Goal: Transaction & Acquisition: Purchase product/service

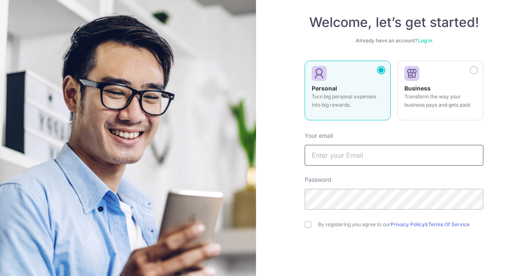
click at [353, 145] on input "text" at bounding box center [394, 155] width 179 height 21
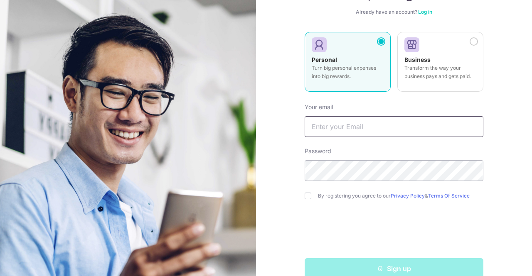
scroll to position [83, 0]
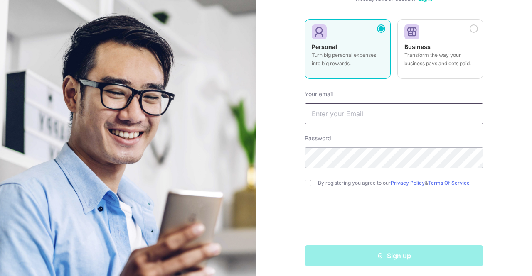
type input "[EMAIL_ADDRESS][DOMAIN_NAME]"
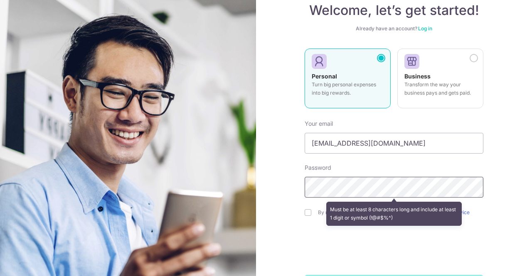
scroll to position [0, 0]
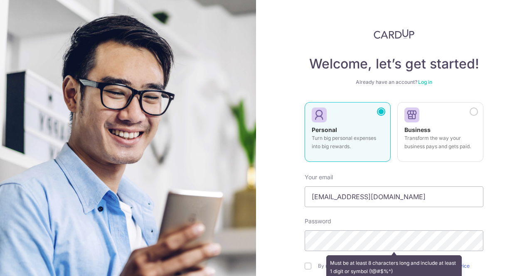
click at [526, 77] on div "Welcome, let’s get started! Already have an account? Log in Personal Turn big p…" at bounding box center [394, 138] width 276 height 276
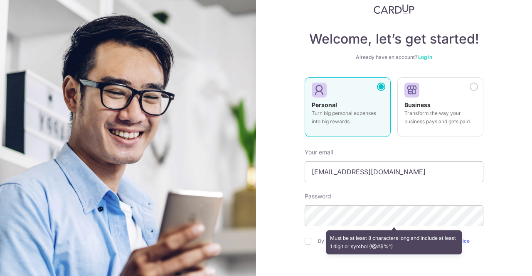
scroll to position [83, 0]
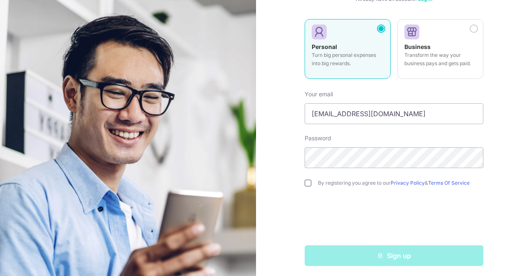
click at [308, 185] on input "checkbox" at bounding box center [308, 183] width 7 height 7
checkbox input "true"
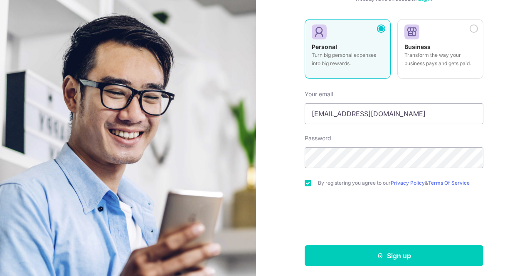
scroll to position [86, 0]
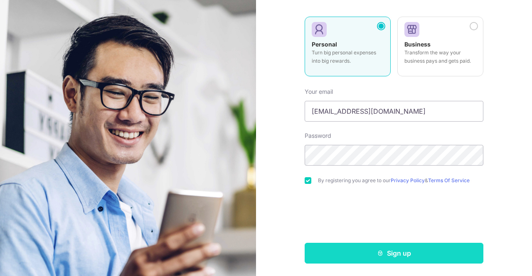
click at [381, 250] on icon "submit" at bounding box center [380, 253] width 7 height 7
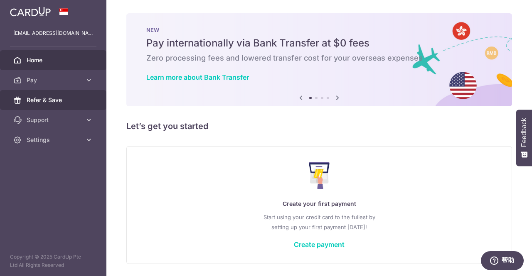
click at [43, 99] on span "Refer & Save" at bounding box center [54, 100] width 55 height 8
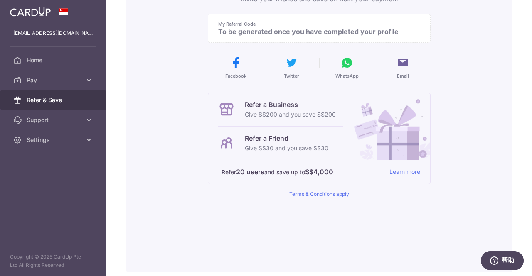
scroll to position [125, 0]
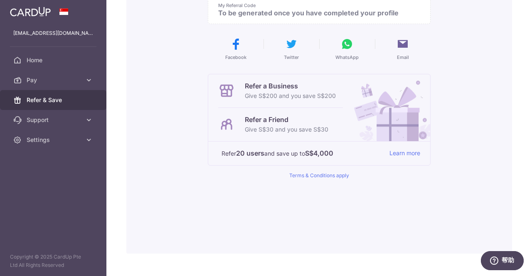
click at [280, 122] on p "Refer a Friend" at bounding box center [287, 120] width 84 height 10
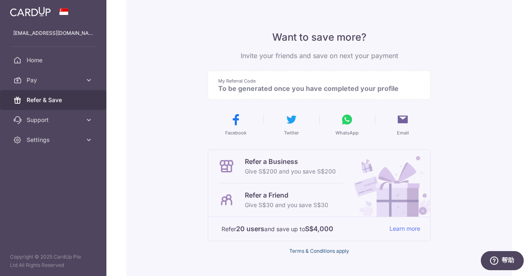
scroll to position [42, 0]
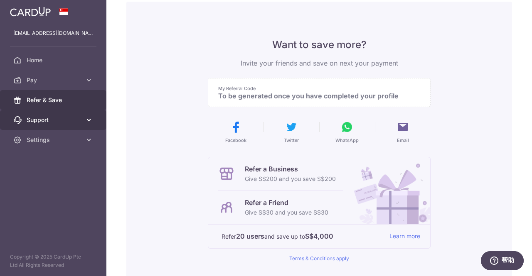
click at [83, 124] on link "Support" at bounding box center [53, 120] width 106 height 20
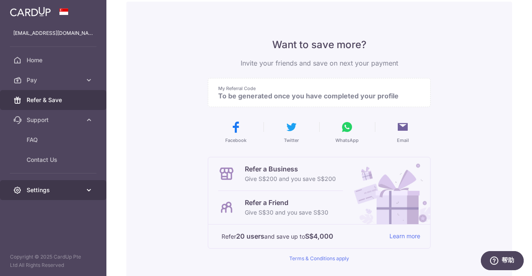
click at [60, 192] on span "Settings" at bounding box center [54, 190] width 55 height 8
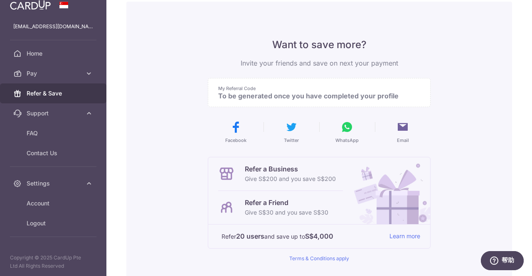
scroll to position [0, 0]
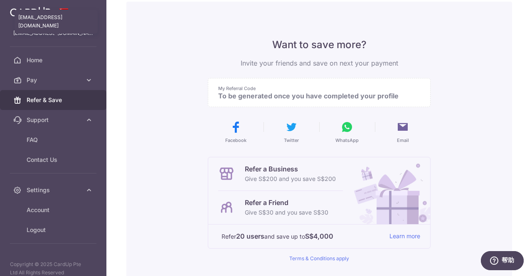
click at [60, 36] on p "cumberbetches@gmail.com" at bounding box center [53, 33] width 80 height 8
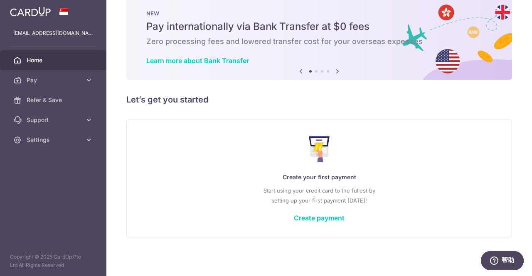
scroll to position [17, 0]
click at [74, 79] on span "Pay" at bounding box center [54, 80] width 55 height 8
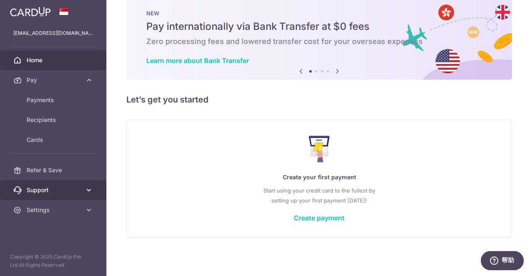
click at [79, 189] on span "Support" at bounding box center [54, 190] width 55 height 8
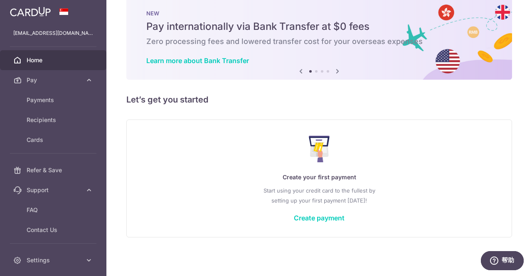
scroll to position [27, 0]
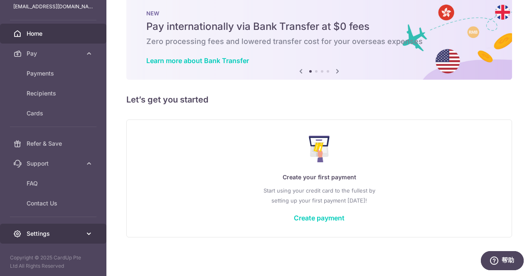
click at [64, 237] on span "Settings" at bounding box center [54, 234] width 55 height 8
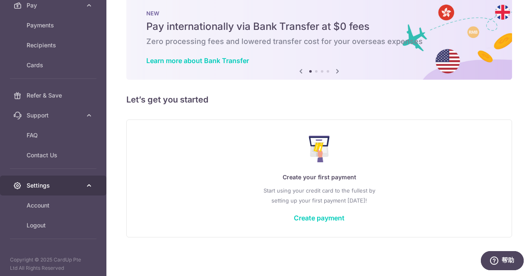
scroll to position [77, 0]
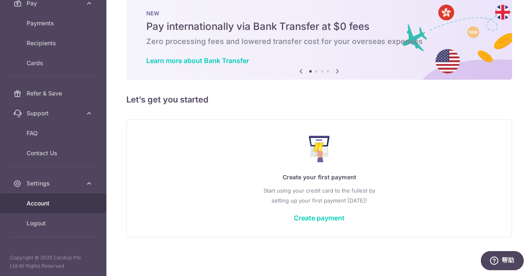
click at [58, 202] on span "Account" at bounding box center [54, 203] width 55 height 8
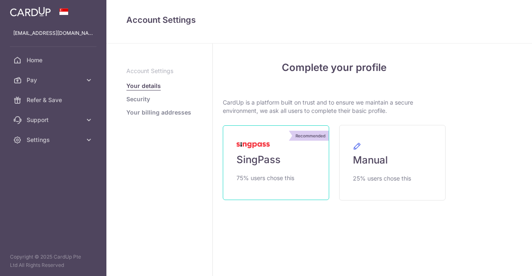
click at [280, 152] on link "Recommended SingPass 75% users chose this" at bounding box center [276, 162] width 106 height 75
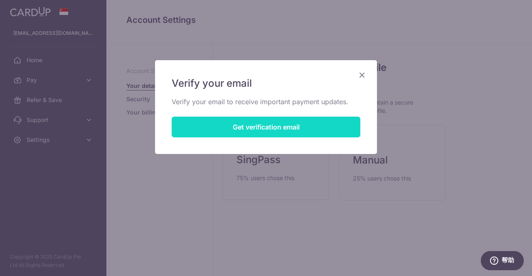
click at [254, 125] on button "Get verification email" at bounding box center [266, 127] width 189 height 21
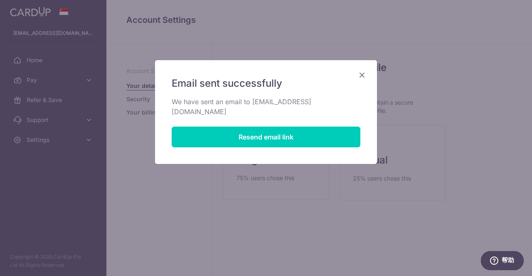
click at [362, 75] on icon "Close" at bounding box center [362, 75] width 10 height 10
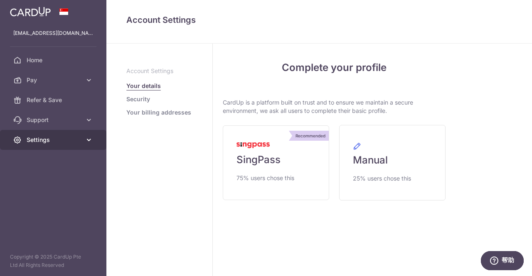
click at [61, 140] on span "Settings" at bounding box center [54, 140] width 55 height 8
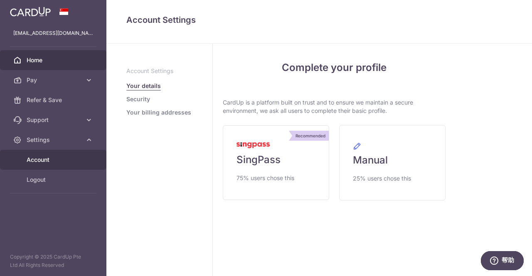
click at [32, 61] on span "Home" at bounding box center [54, 60] width 55 height 8
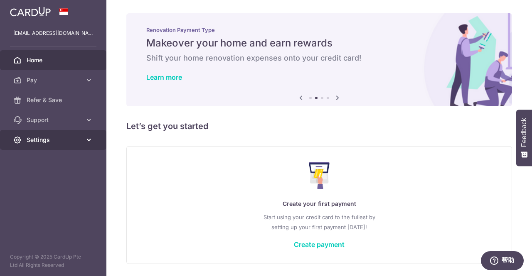
click at [36, 143] on span "Settings" at bounding box center [54, 140] width 55 height 8
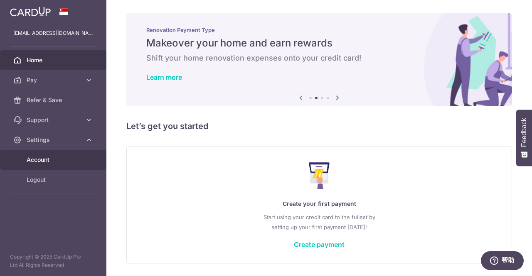
click at [59, 162] on span "Account" at bounding box center [54, 160] width 55 height 8
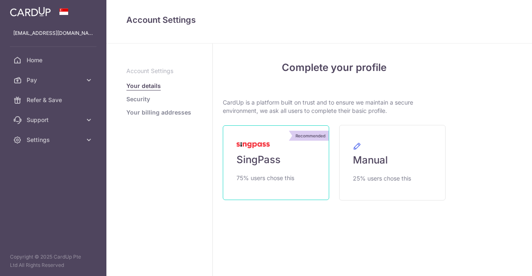
click at [263, 161] on span "SingPass" at bounding box center [258, 159] width 44 height 13
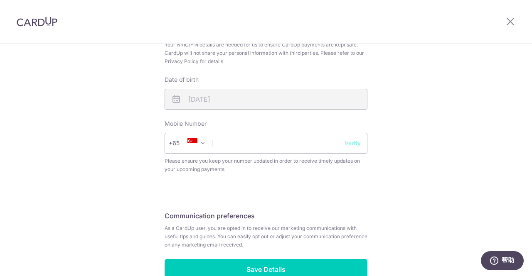
scroll to position [291, 0]
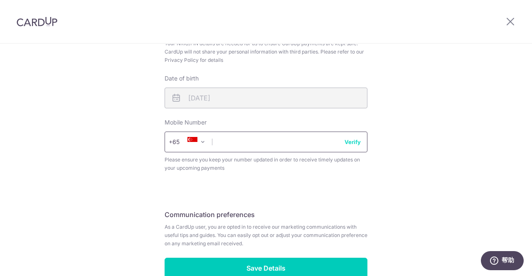
click at [273, 141] on input "text" at bounding box center [266, 142] width 203 height 21
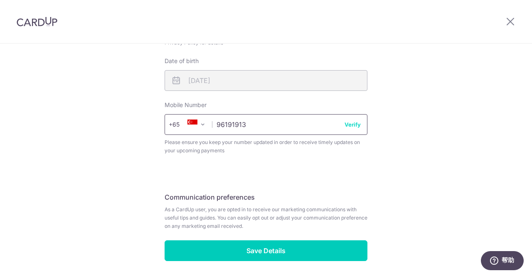
scroll to position [297, 0]
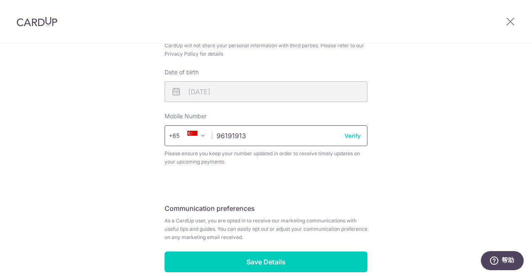
click at [353, 142] on input "96191913" at bounding box center [266, 135] width 203 height 21
type input "96191913"
click at [353, 136] on button "Verify" at bounding box center [352, 136] width 16 height 8
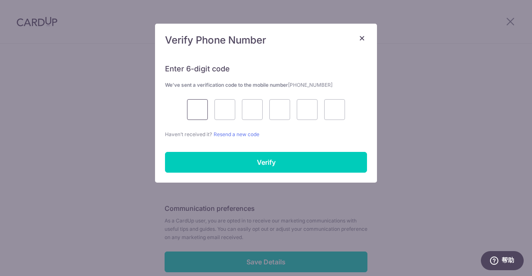
click at [200, 108] on input "text" at bounding box center [197, 109] width 21 height 21
type input "4"
type input "2"
type input "7"
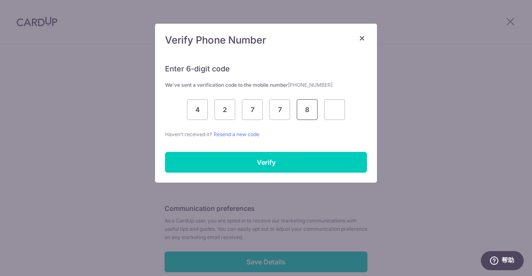
type input "8"
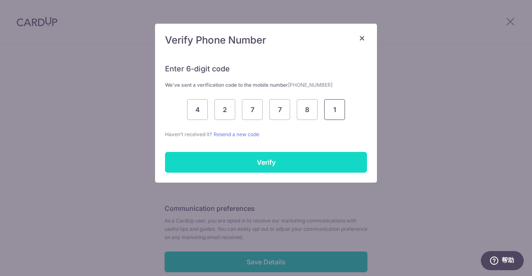
type input "1"
click at [218, 162] on input "Verify" at bounding box center [266, 162] width 202 height 21
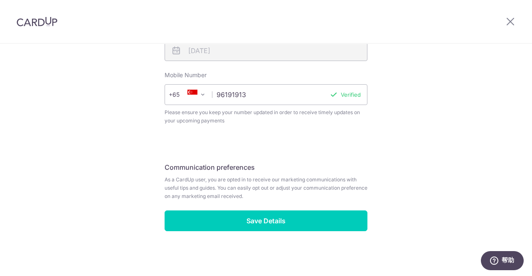
scroll to position [339, 0]
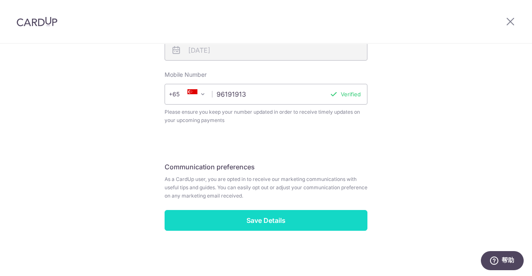
click at [264, 216] on input "Save Details" at bounding box center [266, 220] width 203 height 21
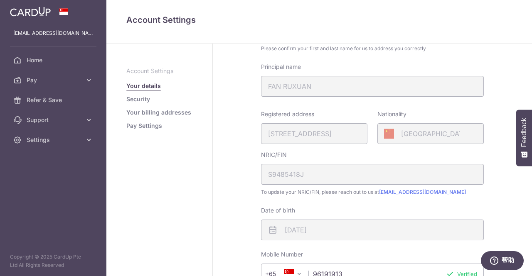
scroll to position [256, 0]
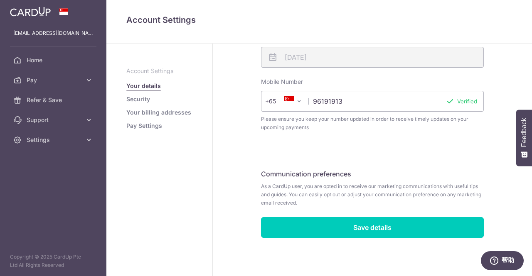
click at [144, 103] on link "Security" at bounding box center [138, 99] width 24 height 8
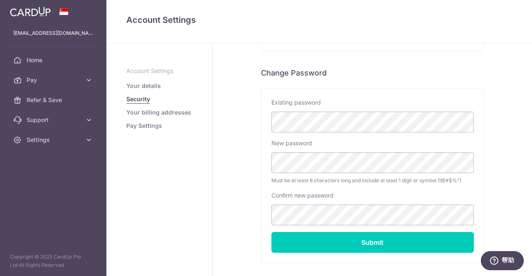
scroll to position [191, 0]
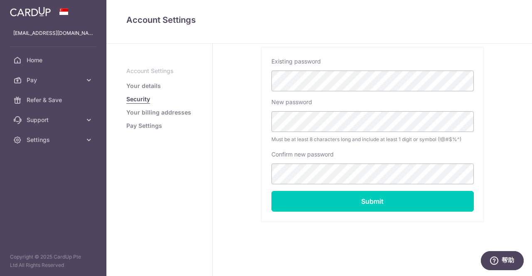
click at [165, 111] on link "Your billing addresses" at bounding box center [158, 112] width 65 height 8
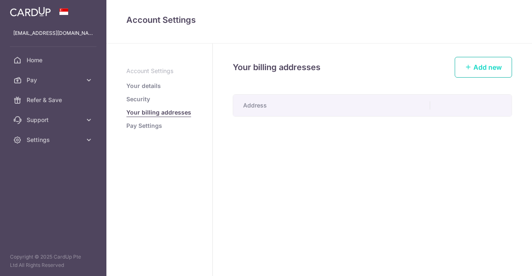
click at [483, 69] on span "Add new" at bounding box center [487, 67] width 28 height 8
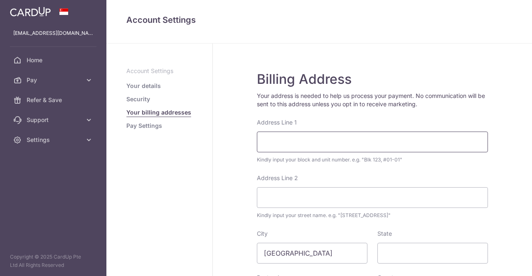
click at [332, 142] on input "Address Line 1" at bounding box center [372, 142] width 231 height 21
type input "10 GOPENG ST, #10-06"
type input "#20-44"
type input "078878"
select select "199"
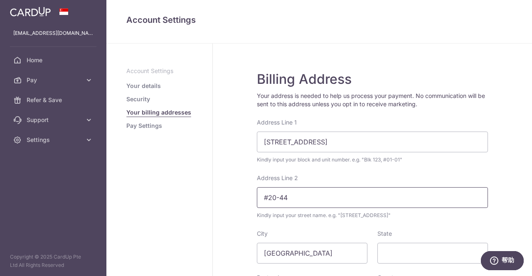
drag, startPoint x: 303, startPoint y: 200, endPoint x: 201, endPoint y: 200, distance: 102.2
click at [201, 200] on div "Account Settings Your details Security Your billing addresses Pay Settings Bill…" at bounding box center [319, 160] width 426 height 233
click at [206, 196] on aside "Account Settings Your details Security Your billing addresses Pay Settings" at bounding box center [159, 160] width 106 height 233
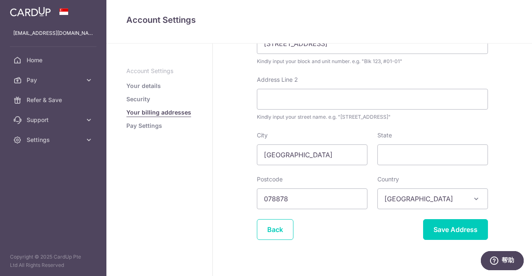
scroll to position [111, 0]
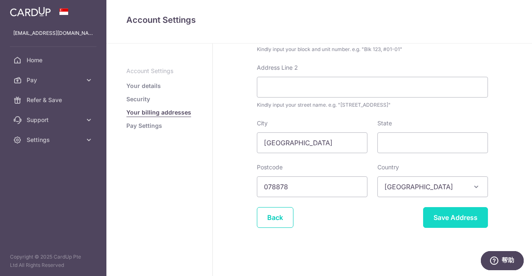
click at [456, 213] on input "Save Address" at bounding box center [455, 217] width 65 height 21
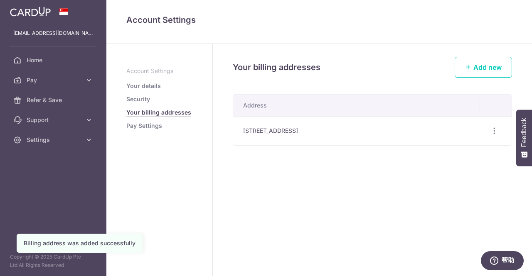
click at [149, 126] on link "Pay Settings" at bounding box center [144, 126] width 36 height 8
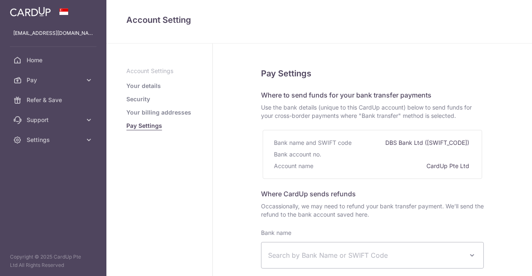
select select
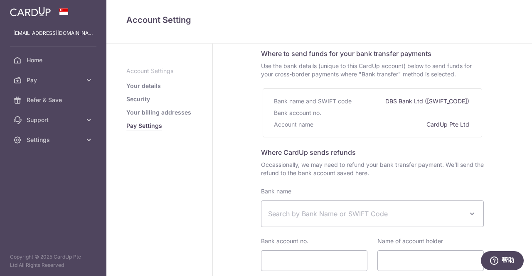
scroll to position [83, 0]
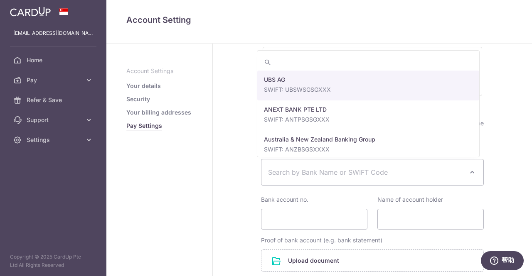
click at [374, 174] on span "Search by Bank Name or SWIFT Code" at bounding box center [365, 172] width 195 height 10
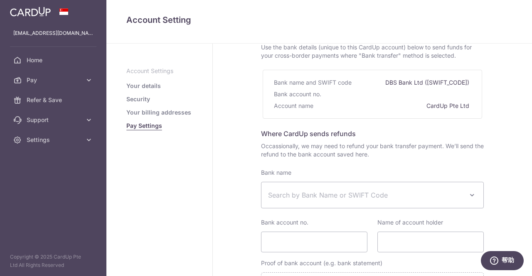
scroll to position [0, 0]
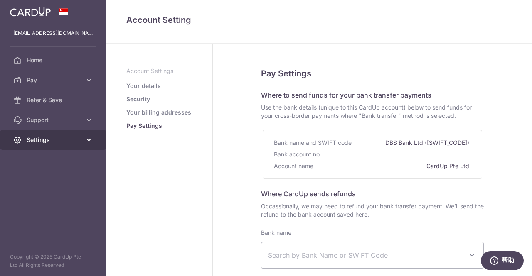
click at [95, 139] on link "Settings" at bounding box center [53, 140] width 106 height 20
click at [95, 141] on link "Settings" at bounding box center [53, 140] width 106 height 20
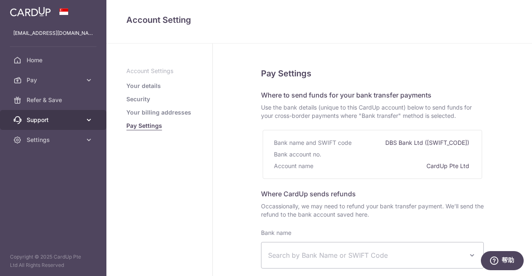
click at [91, 121] on icon at bounding box center [89, 120] width 8 height 8
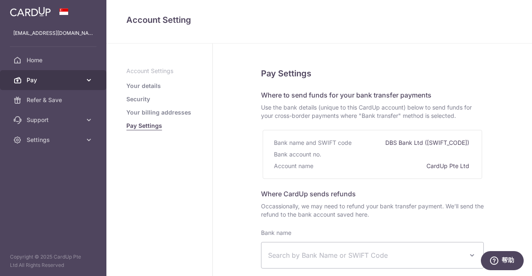
click at [86, 75] on link "Pay" at bounding box center [53, 80] width 106 height 20
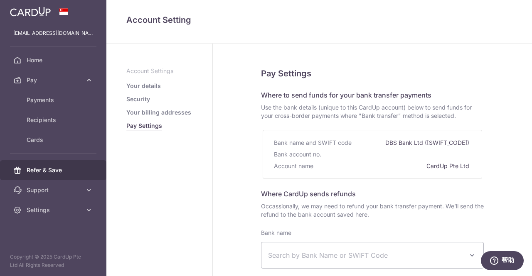
click at [65, 171] on span "Refer & Save" at bounding box center [54, 170] width 55 height 8
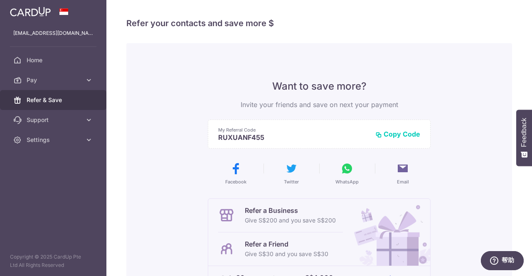
click at [383, 135] on button "Copy Code" at bounding box center [397, 134] width 45 height 8
click at [341, 173] on icon at bounding box center [346, 168] width 13 height 13
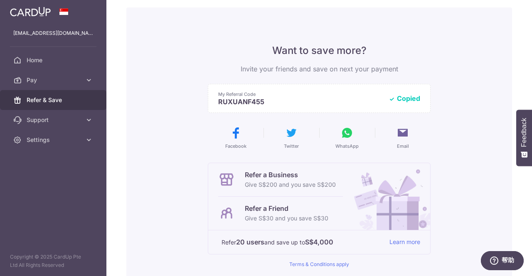
scroll to position [83, 0]
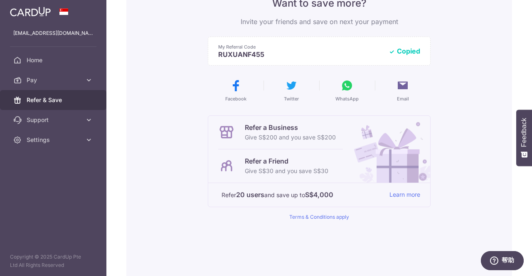
drag, startPoint x: 285, startPoint y: 128, endPoint x: 320, endPoint y: 137, distance: 36.7
click at [317, 136] on div "Refer a Business Give S$200 and you save S$200" at bounding box center [290, 133] width 91 height 20
click at [321, 137] on p "Give S$200 and you save S$200" at bounding box center [290, 138] width 91 height 10
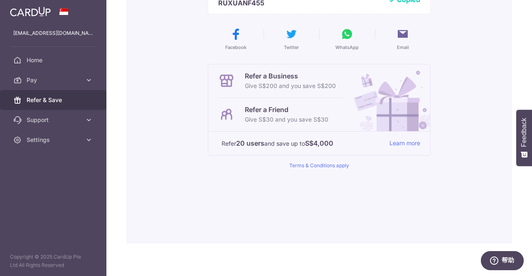
scroll to position [140, 0]
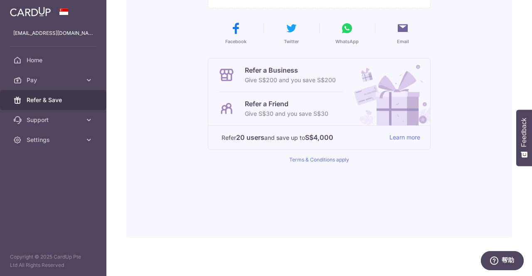
drag, startPoint x: 461, startPoint y: 171, endPoint x: 450, endPoint y: 173, distance: 11.8
click at [461, 170] on div "Want to save more? Invite your friends and save on next your payment My Referra…" at bounding box center [319, 70] width 386 height 335
click at [78, 71] on link "Pay" at bounding box center [53, 80] width 106 height 20
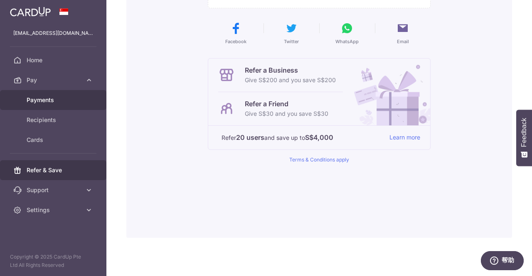
click at [66, 106] on link "Payments" at bounding box center [53, 100] width 106 height 20
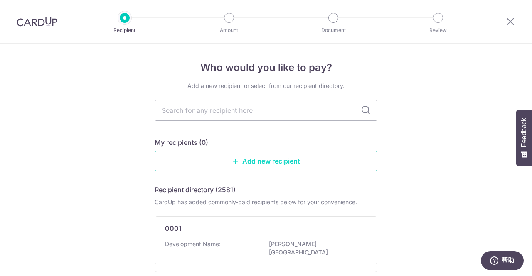
click at [295, 165] on link "Add new recipient" at bounding box center [266, 161] width 223 height 21
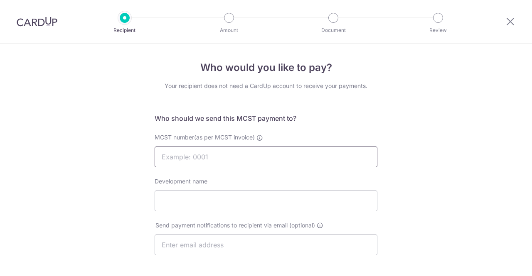
click at [264, 155] on input "MCST number(as per MCST invoice)" at bounding box center [266, 157] width 223 height 21
click at [216, 160] on input "MCST number(as per MCST invoice)" at bounding box center [266, 157] width 223 height 21
type input "3551"
click at [317, 113] on div "Who would you like to pay? Your recipient does not need a CardUp account to rec…" at bounding box center [266, 252] width 223 height 384
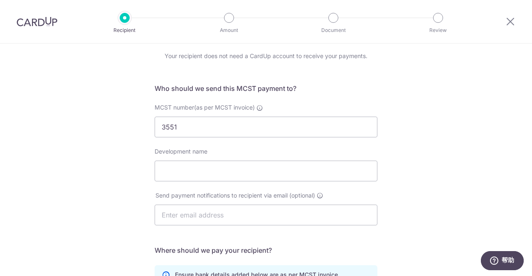
scroll to position [42, 0]
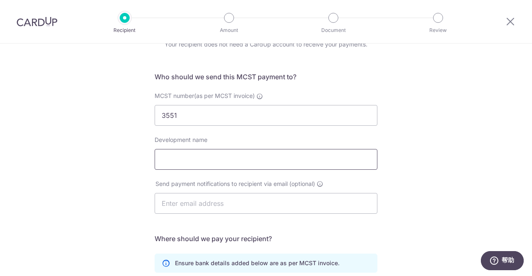
click at [288, 154] on input "Development name" at bounding box center [266, 159] width 223 height 21
click at [198, 142] on label "Development name" at bounding box center [181, 140] width 53 height 8
click at [198, 149] on input "Development name" at bounding box center [266, 159] width 223 height 21
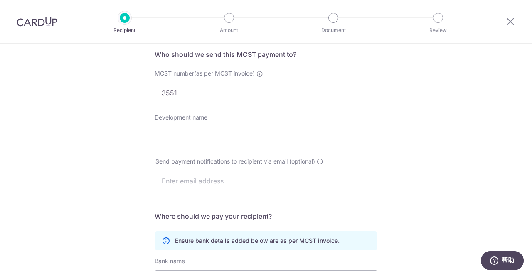
scroll to position [83, 0]
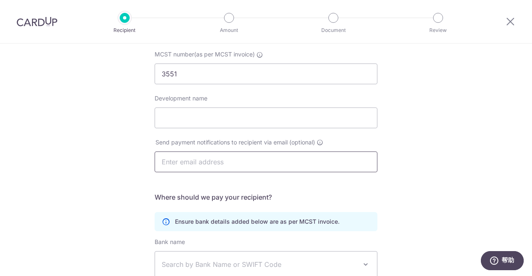
click at [213, 160] on input "text" at bounding box center [266, 162] width 223 height 21
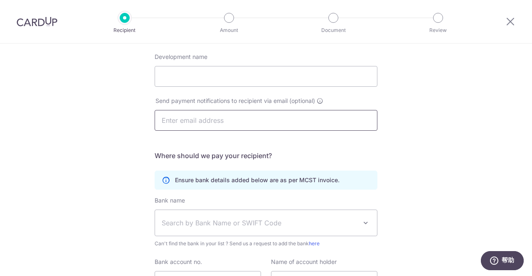
scroll to position [166, 0]
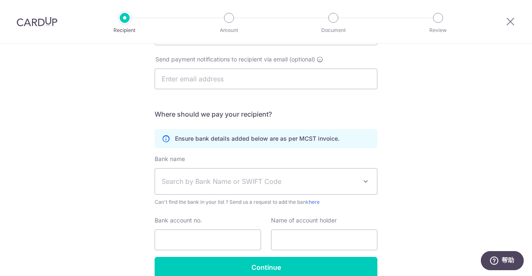
click at [266, 93] on div "Send payment notifications to recipient via email (optional)" at bounding box center [266, 77] width 233 height 44
click at [266, 84] on input "text" at bounding box center [266, 79] width 223 height 21
paste input "management@theicon.sg"
type input "management@theicon.sg"
click at [320, 104] on form "Who should we send this MCST payment to? MCST number(as per MCST invoice) 3551 …" at bounding box center [266, 112] width 223 height 331
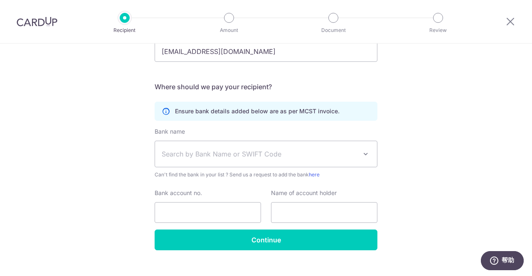
scroll to position [206, 0]
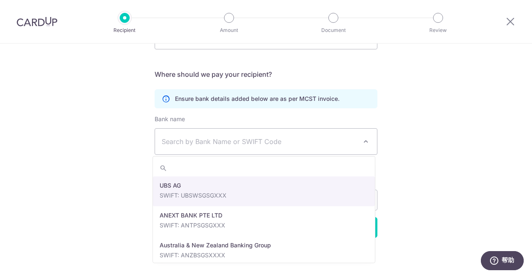
click at [284, 135] on span "Search by Bank Name or SWIFT Code" at bounding box center [266, 142] width 222 height 26
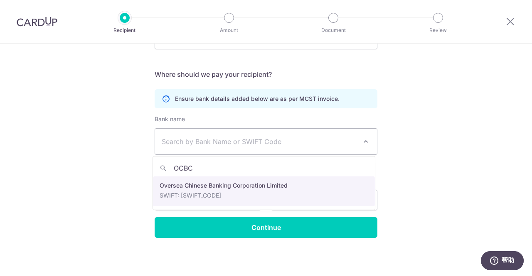
type input "OCBC"
select select "12"
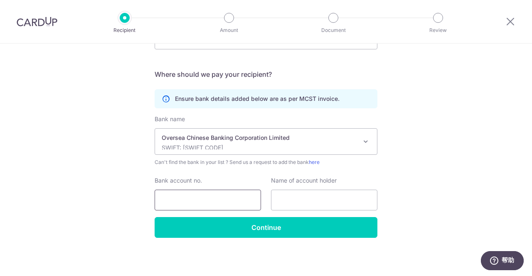
click at [184, 206] on input "Bank account no." at bounding box center [208, 200] width 106 height 21
paste input "629-296369001"
click at [175, 199] on input "629-296369001" at bounding box center [208, 200] width 106 height 21
type input "629-296369001"
click at [307, 202] on input "text" at bounding box center [324, 200] width 106 height 21
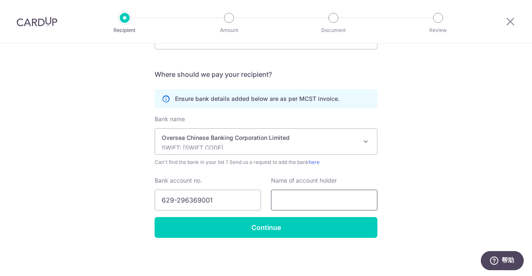
paste input "MANAGEMENT CORPORATION S.T. PLAN NO. 3551"
type input "MANAGEMENT CORPORATION S.T. PLAN NO. 3551"
click at [417, 144] on div "Who would you like to pay? Your recipient does not need a CardUp account to rec…" at bounding box center [266, 58] width 532 height 440
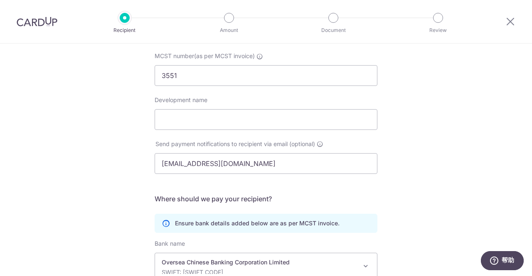
scroll to position [0, 0]
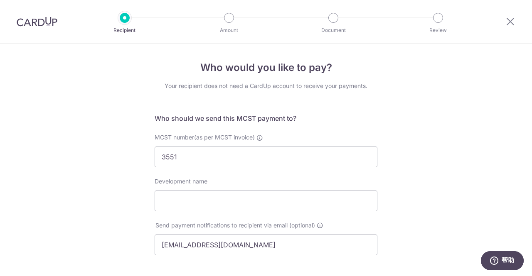
click at [190, 184] on label "Development name" at bounding box center [181, 181] width 53 height 8
click at [190, 191] on input "Development name" at bounding box center [266, 201] width 223 height 21
click at [190, 183] on label "Development name" at bounding box center [181, 181] width 53 height 8
click at [190, 191] on input "Development name" at bounding box center [266, 201] width 223 height 21
click at [190, 183] on label "Development name" at bounding box center [181, 181] width 53 height 8
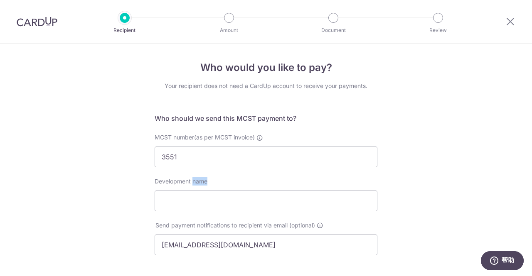
click at [190, 191] on input "Development name" at bounding box center [266, 201] width 223 height 21
click at [190, 183] on label "Development name" at bounding box center [181, 181] width 53 height 8
click at [190, 191] on input "Development name" at bounding box center [266, 201] width 223 height 21
copy label "Development name"
click at [204, 204] on input "Development name" at bounding box center [266, 201] width 223 height 21
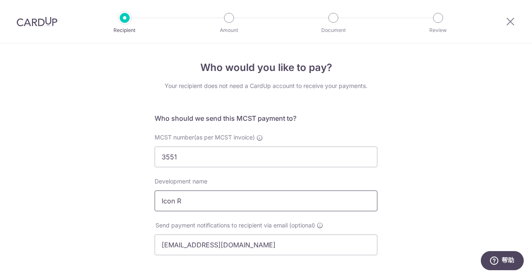
click at [186, 201] on input "Icon R" at bounding box center [266, 201] width 223 height 21
type input "Icon"
drag, startPoint x: 508, startPoint y: 176, endPoint x: 500, endPoint y: 178, distance: 7.8
click at [508, 176] on div "Who would you like to pay? Your recipient does not need a CardUp account to rec…" at bounding box center [266, 264] width 532 height 440
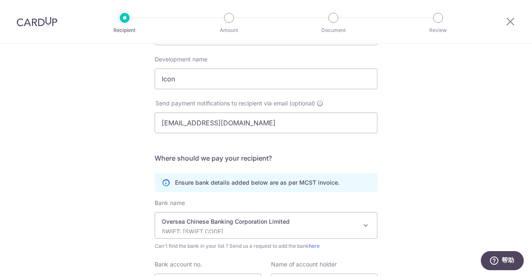
scroll to position [206, 0]
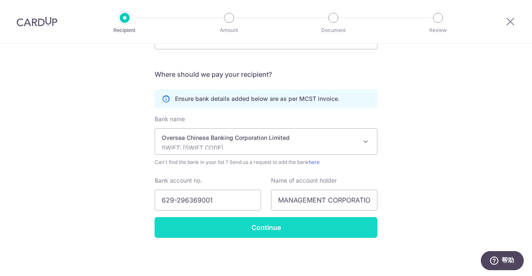
click at [280, 231] on input "Continue" at bounding box center [266, 227] width 223 height 21
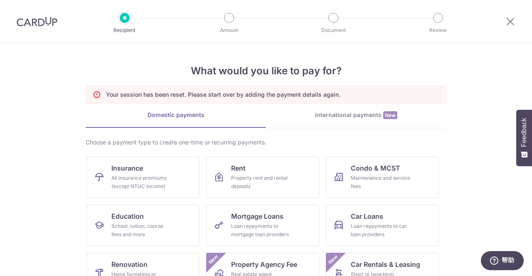
scroll to position [83, 0]
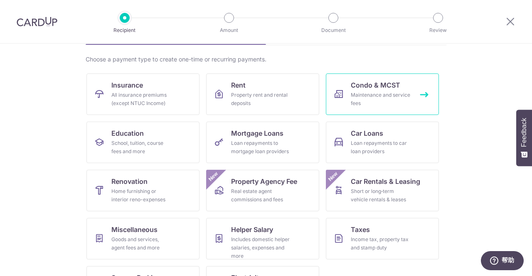
click at [394, 95] on div "Maintenance and service fees" at bounding box center [381, 99] width 60 height 17
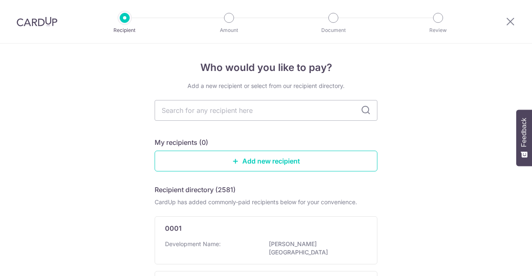
drag, startPoint x: 0, startPoint y: 0, endPoint x: 376, endPoint y: 143, distance: 401.9
click at [248, 105] on input "text" at bounding box center [266, 110] width 223 height 21
click at [261, 111] on input "text" at bounding box center [266, 110] width 223 height 21
type input "3551"
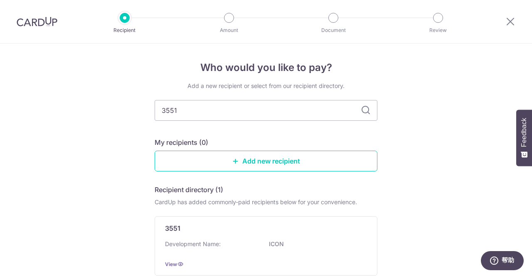
click at [364, 111] on icon at bounding box center [366, 111] width 10 height 10
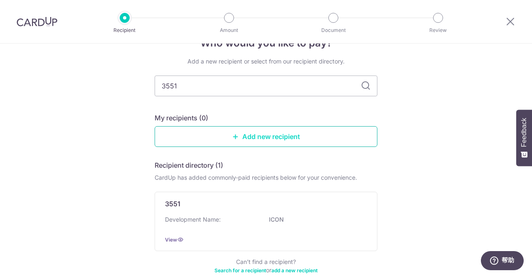
scroll to position [42, 0]
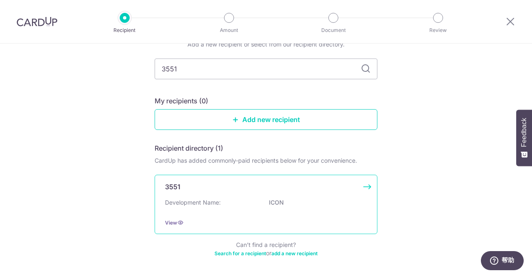
click at [215, 213] on div "3551 Development Name: ICON View" at bounding box center [266, 204] width 223 height 59
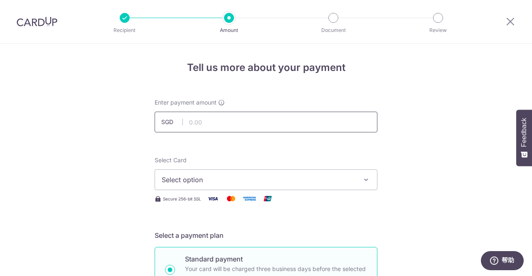
click at [220, 123] on input "text" at bounding box center [266, 122] width 223 height 21
type input "1,076.00"
click at [193, 182] on span "Select option" at bounding box center [259, 180] width 194 height 10
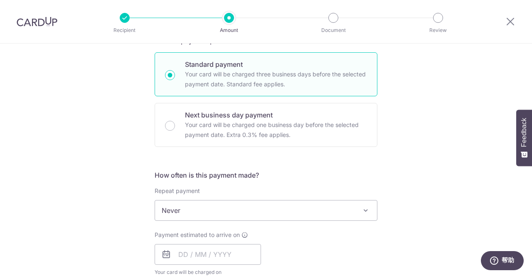
scroll to position [208, 0]
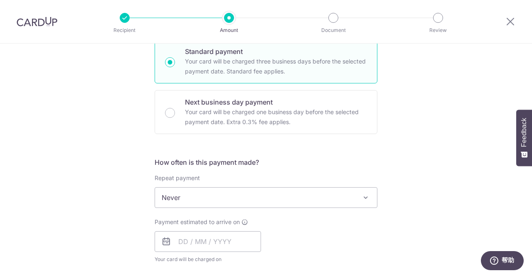
click at [238, 199] on span "Never" at bounding box center [266, 198] width 222 height 20
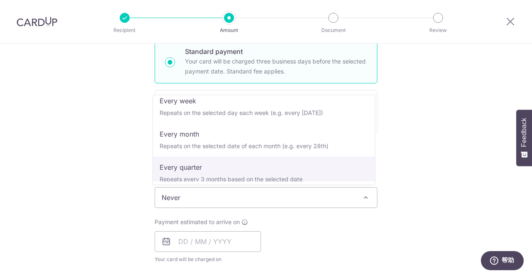
scroll to position [83, 0]
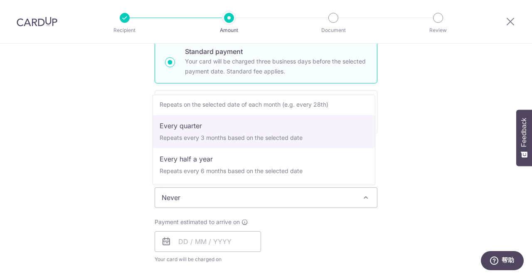
select select "4"
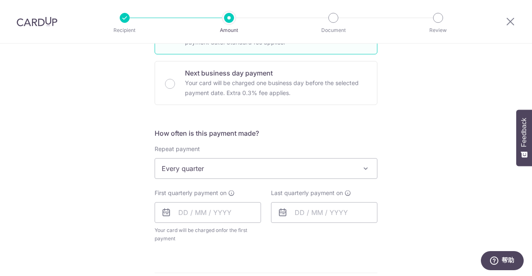
scroll to position [249, 0]
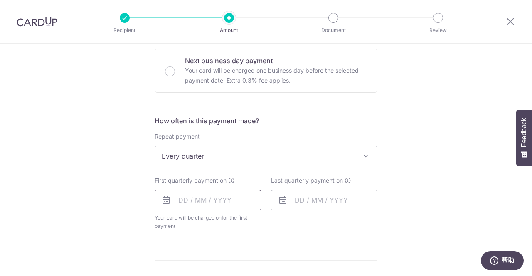
click at [206, 199] on input "text" at bounding box center [208, 200] width 106 height 21
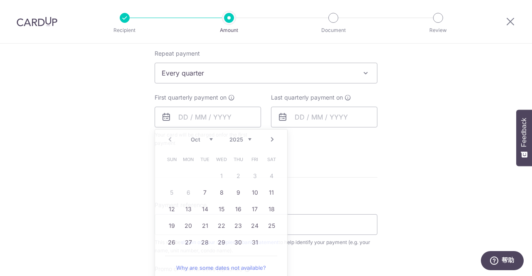
click at [94, 194] on div "Tell us more about your payment Enter payment amount SGD 1,076.00 1076.00 Selec…" at bounding box center [266, 91] width 532 height 760
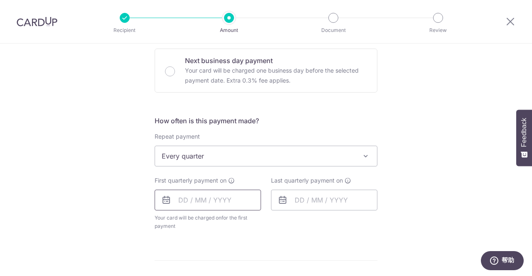
click at [216, 202] on input "text" at bounding box center [208, 200] width 106 height 21
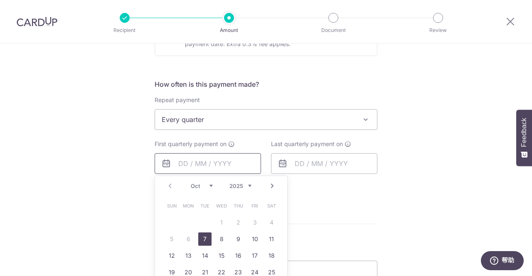
scroll to position [332, 0]
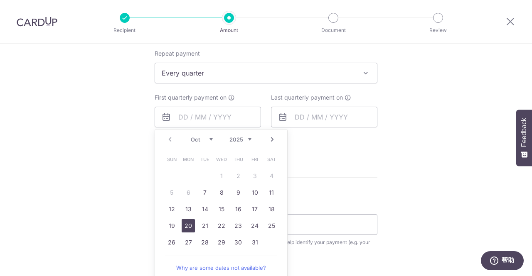
click at [186, 223] on link "20" at bounding box center [188, 225] width 13 height 13
type input "20/10/2025"
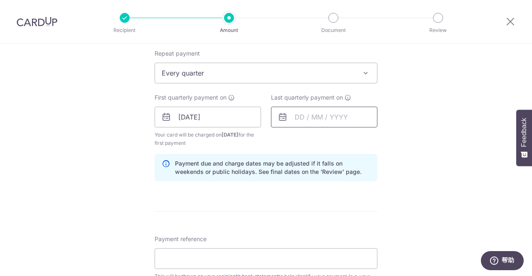
click at [309, 118] on input "text" at bounding box center [324, 117] width 106 height 21
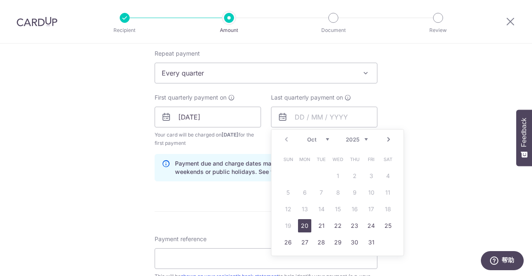
click at [387, 139] on link "Next" at bounding box center [389, 140] width 10 height 10
click at [387, 138] on link "Next" at bounding box center [389, 140] width 10 height 10
click at [388, 142] on link "Next" at bounding box center [389, 140] width 10 height 10
click at [388, 141] on link "Next" at bounding box center [389, 140] width 10 height 10
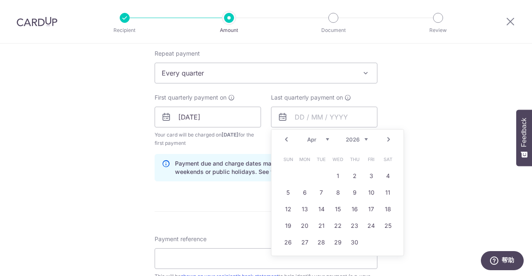
click at [388, 141] on link "Next" at bounding box center [389, 140] width 10 height 10
click at [384, 139] on link "Next" at bounding box center [389, 140] width 10 height 10
click at [315, 194] on link "7" at bounding box center [321, 192] width 13 height 13
type input "07/07/2026"
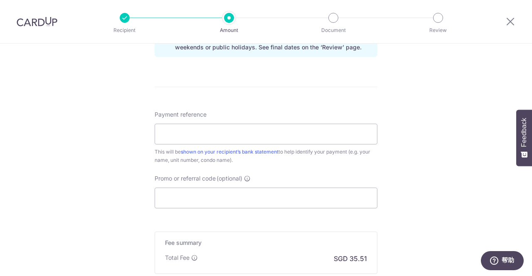
scroll to position [499, 0]
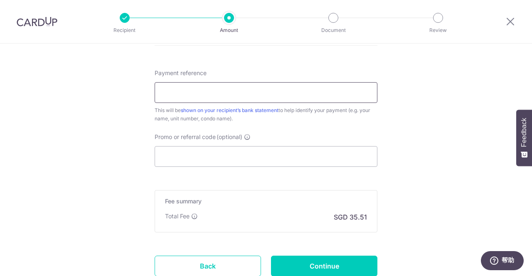
click at [306, 92] on input "Payment reference" at bounding box center [266, 92] width 223 height 21
type input "1"
type input "ICON 10-06"
click at [263, 157] on input "Promo or referral code (optional)" at bounding box center [266, 156] width 223 height 21
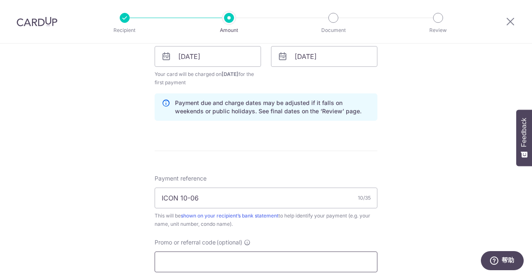
scroll to position [310, 0]
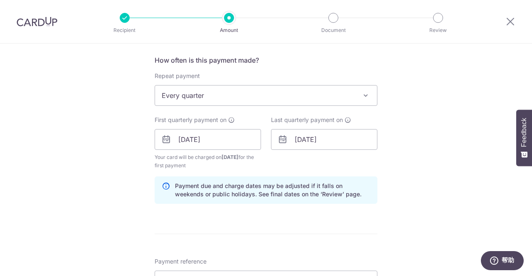
click at [215, 96] on span "Every quarter" at bounding box center [266, 96] width 222 height 20
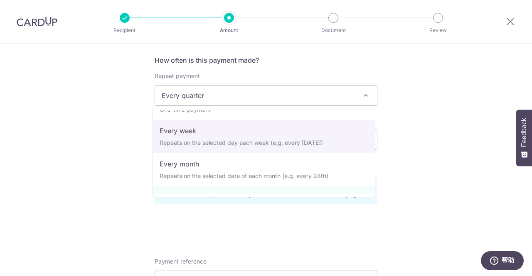
scroll to position [0, 0]
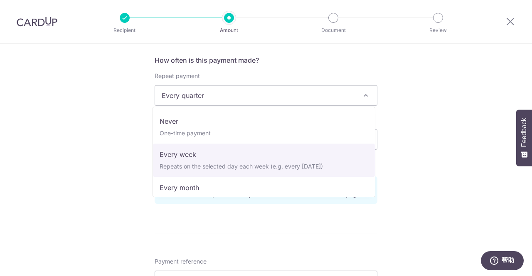
select select "1"
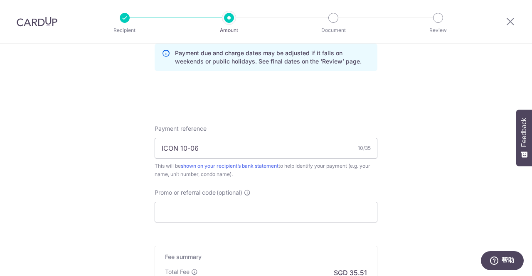
scroll to position [551, 0]
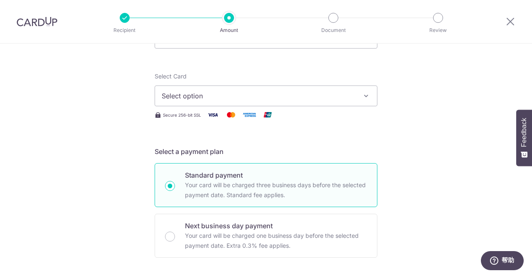
scroll to position [42, 0]
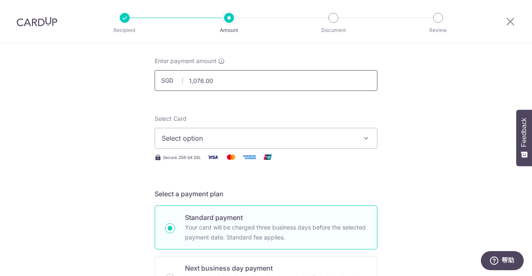
click at [222, 76] on input "1,076.00" at bounding box center [266, 80] width 223 height 21
type input "3,000.00"
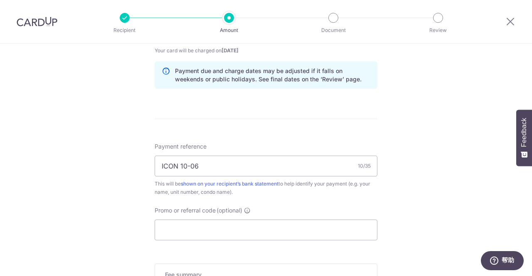
scroll to position [499, 0]
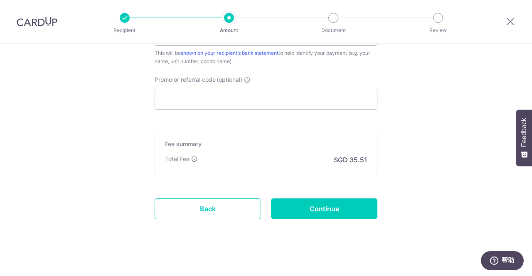
scroll to position [551, 0]
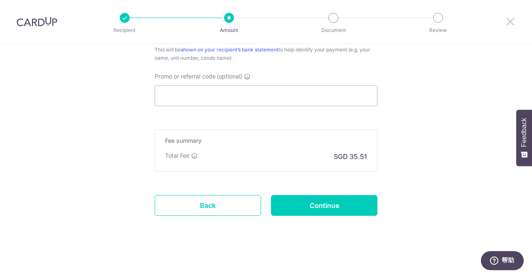
click at [506, 24] on icon at bounding box center [510, 21] width 10 height 10
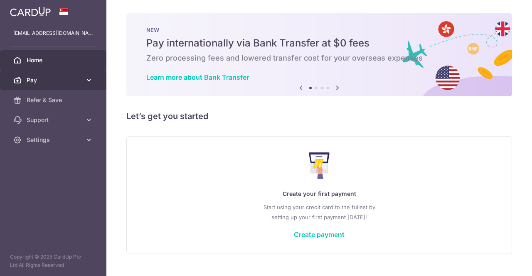
click at [54, 81] on span "Pay" at bounding box center [54, 80] width 55 height 8
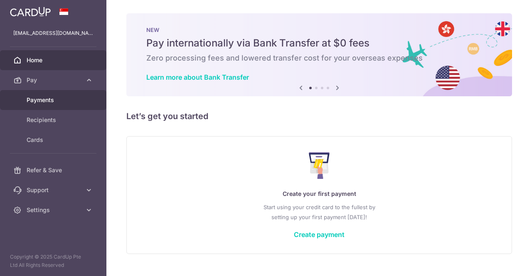
click at [54, 103] on span "Payments" at bounding box center [54, 100] width 55 height 8
